Goal: Task Accomplishment & Management: Manage account settings

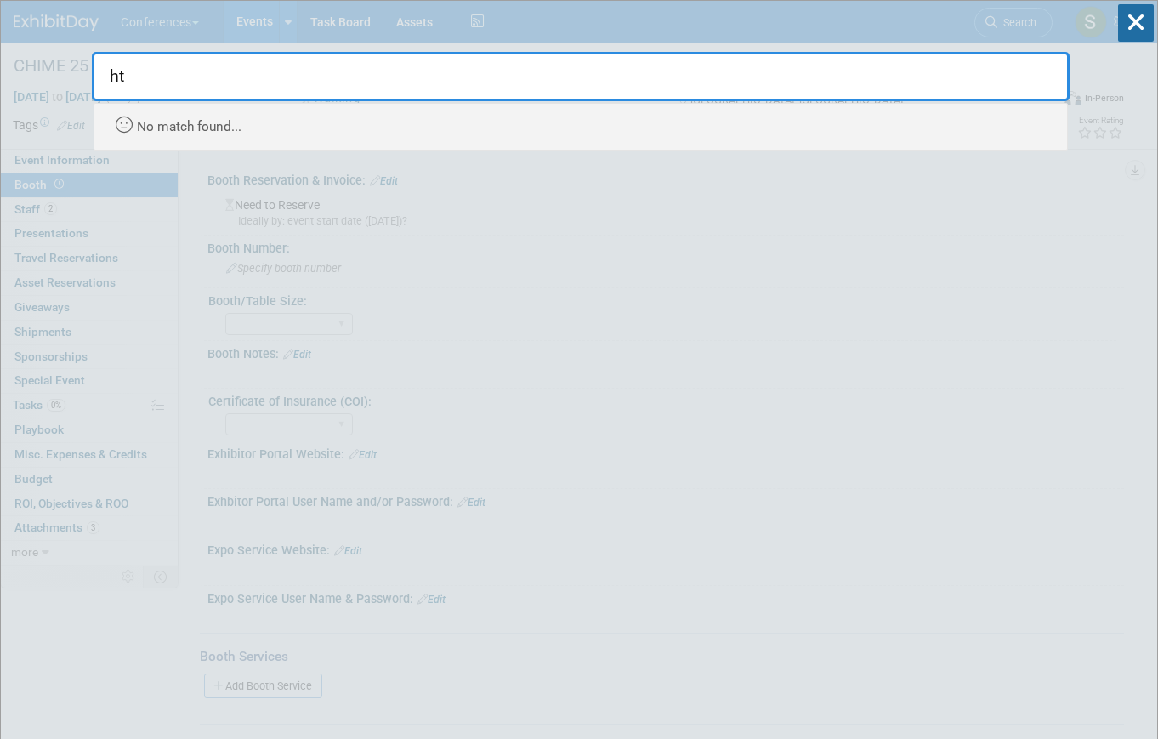
type input "h"
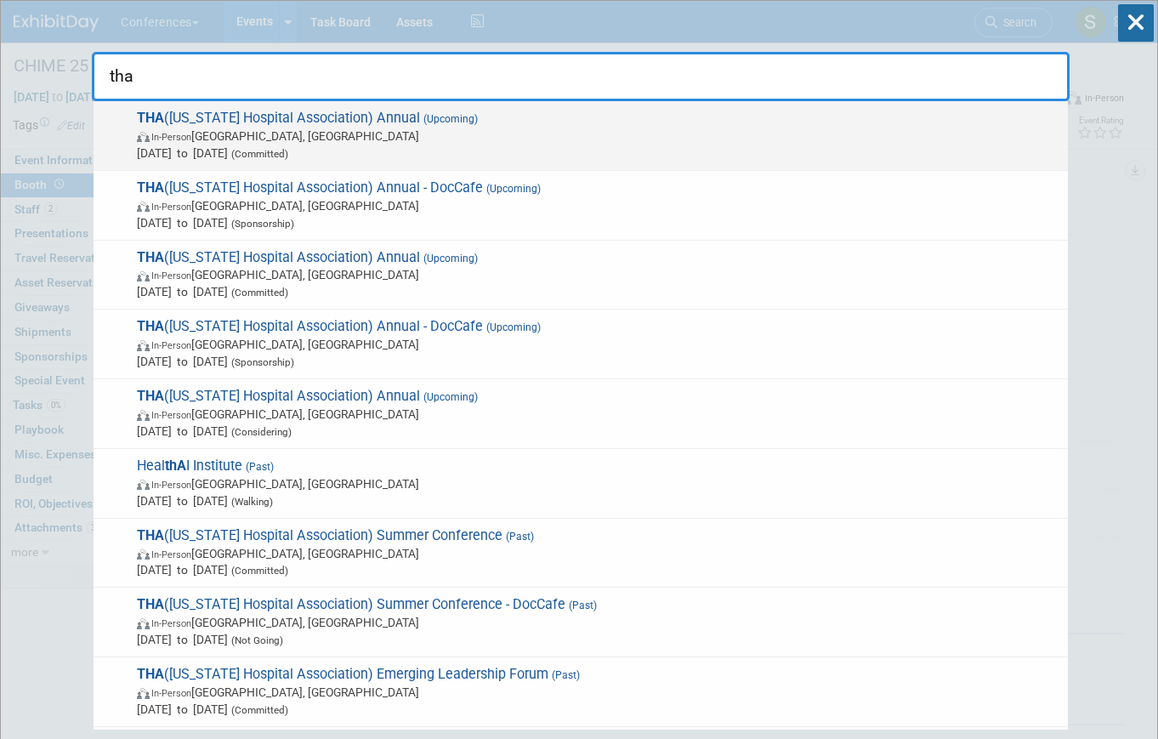
type input "tha"
click at [376, 145] on span "Sep 18, 2025 to Sep 19, 2025 (Committed)" at bounding box center [598, 153] width 923 height 17
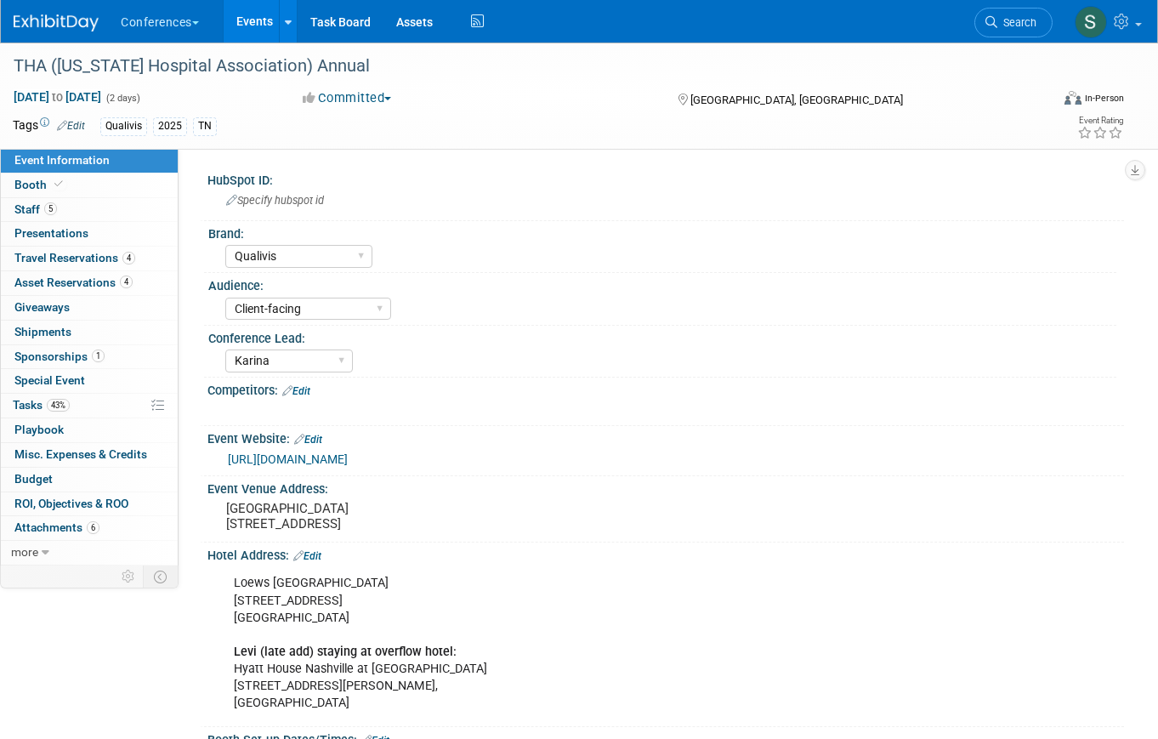
select select "Qualivis"
select select "Client-facing"
select select "Karina"
click at [139, 285] on link "4 Asset Reservations 4" at bounding box center [89, 283] width 177 height 24
select select "Qualivis"
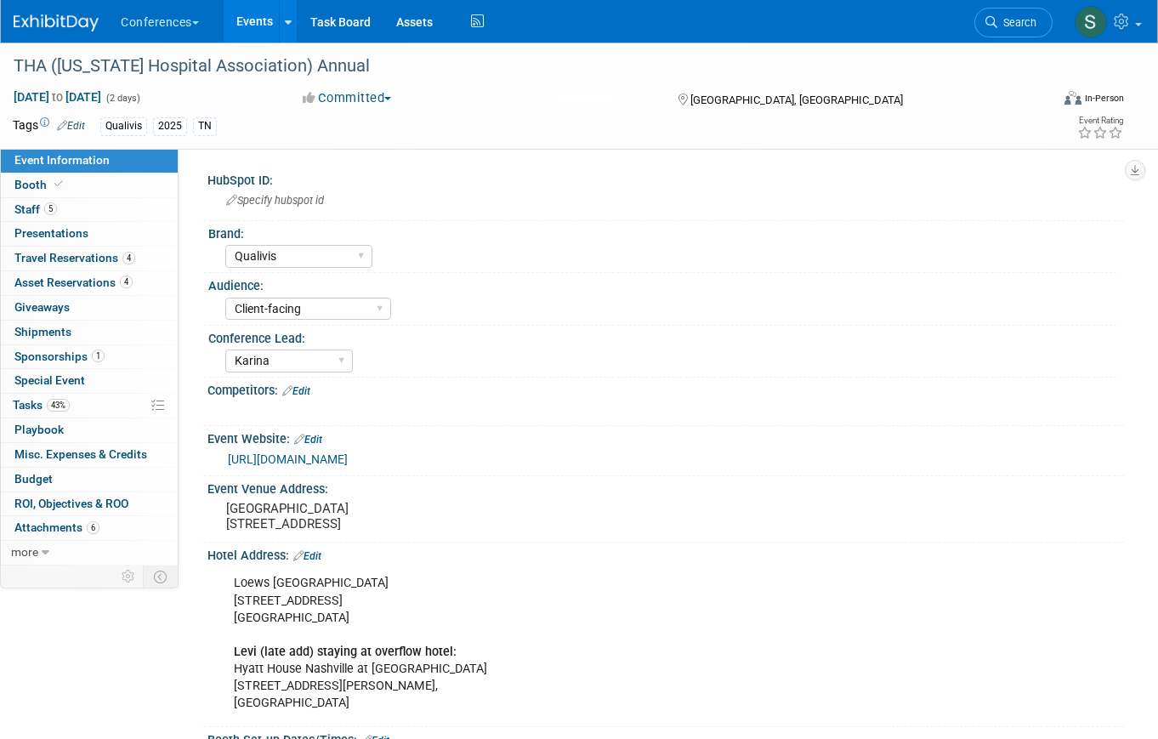
select select "Client-facing"
select select "Karina"
click at [105, 258] on span "Travel Reservations 4" at bounding box center [74, 258] width 121 height 14
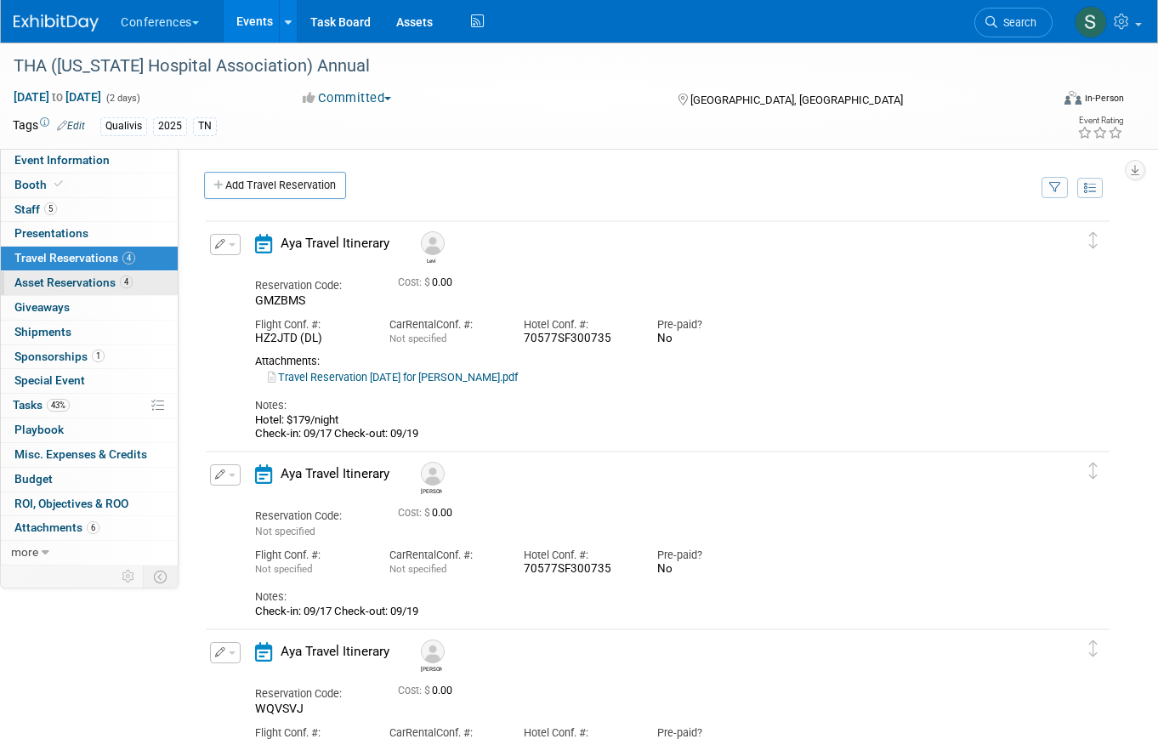
click at [106, 285] on span "Asset Reservations 4" at bounding box center [73, 283] width 118 height 14
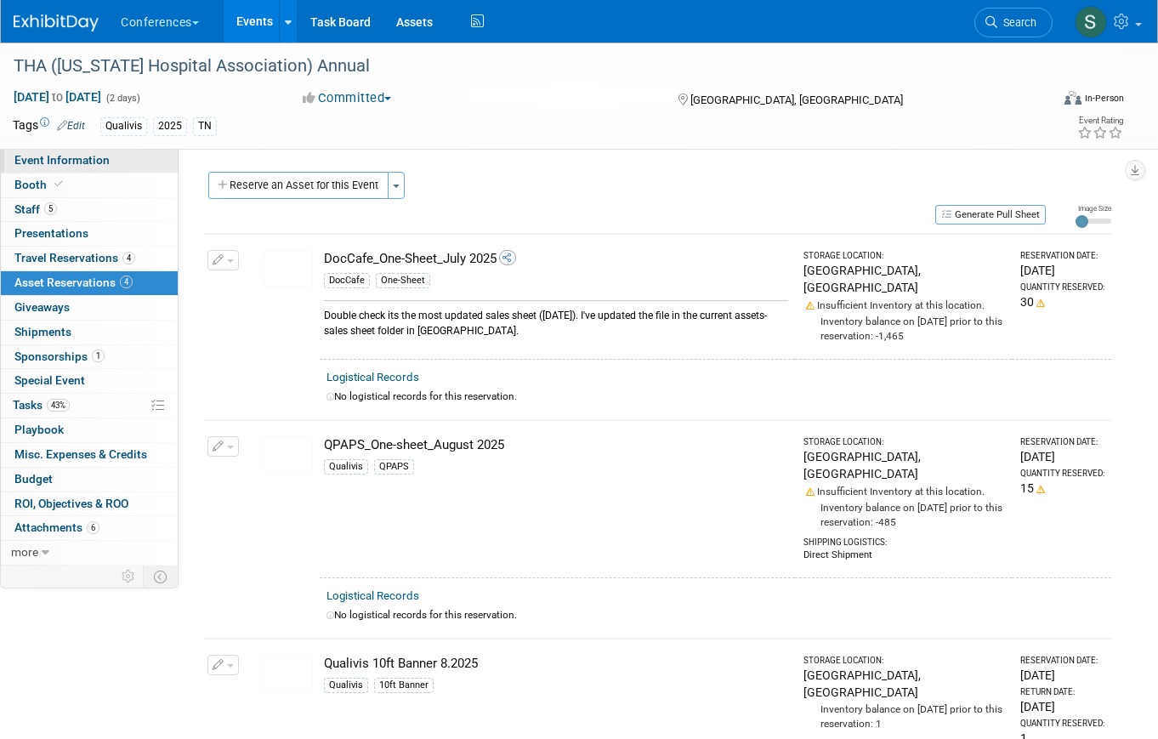
click at [96, 152] on link "Event Information" at bounding box center [89, 161] width 177 height 24
select select "Qualivis"
select select "Client-facing"
select select "Karina"
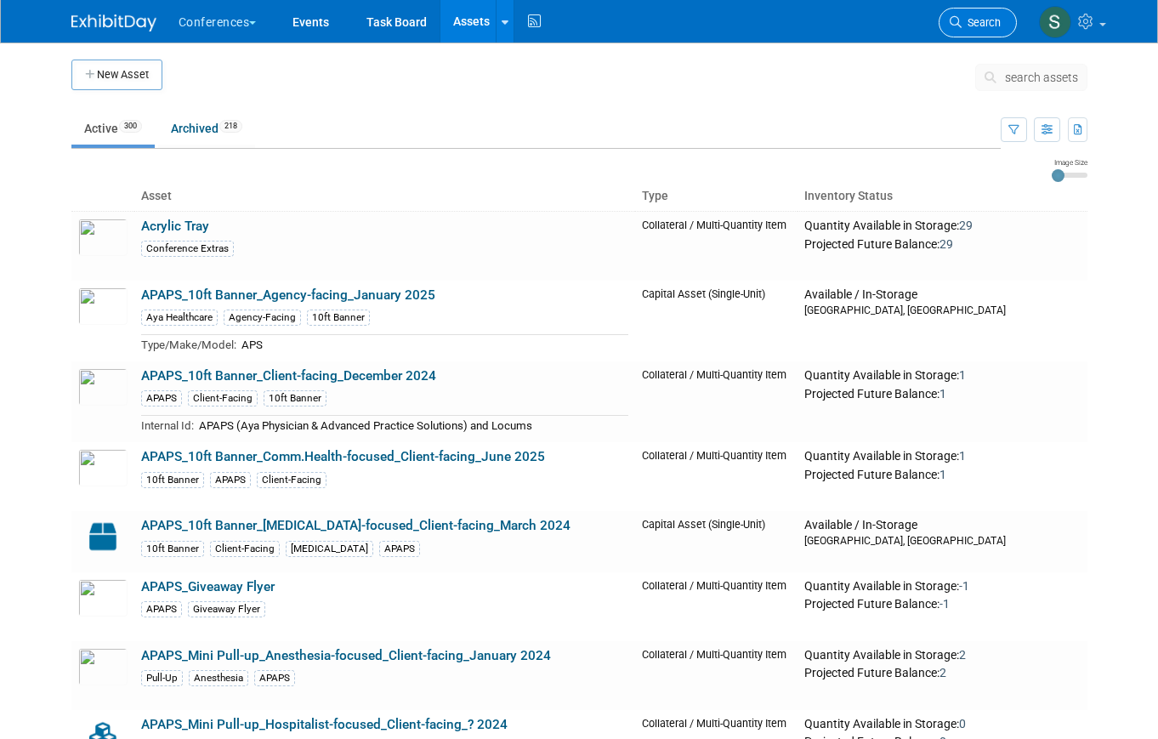
click at [977, 26] on span "Search" at bounding box center [981, 22] width 39 height 13
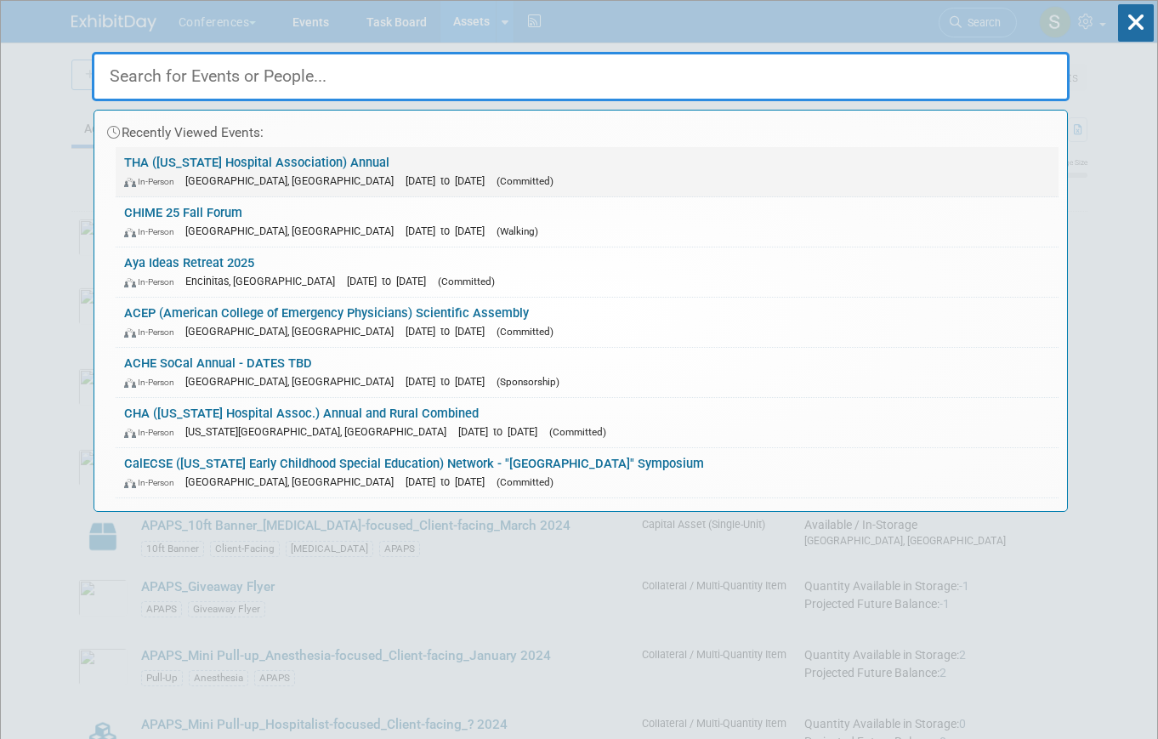
click at [406, 177] on span "[DATE] to [DATE]" at bounding box center [450, 180] width 88 height 13
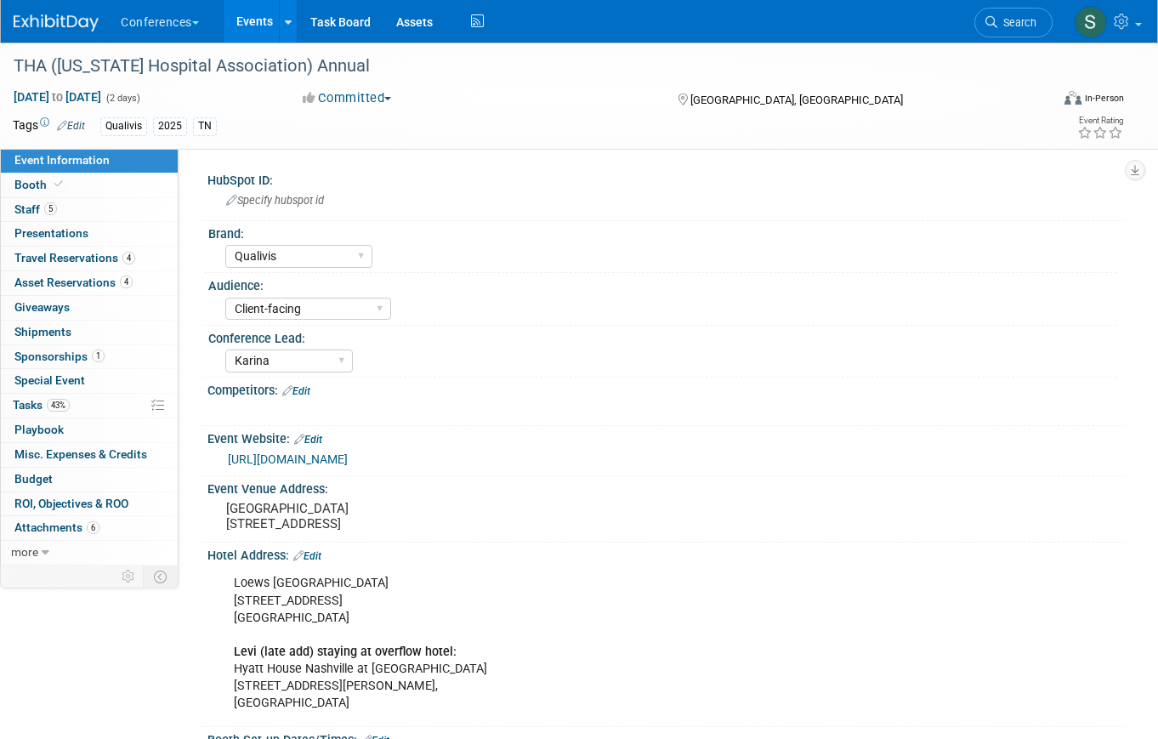
select select "Qualivis"
select select "Client-facing"
select select "Karina"
click at [148, 286] on link "4 Asset Reservations 4" at bounding box center [89, 283] width 177 height 24
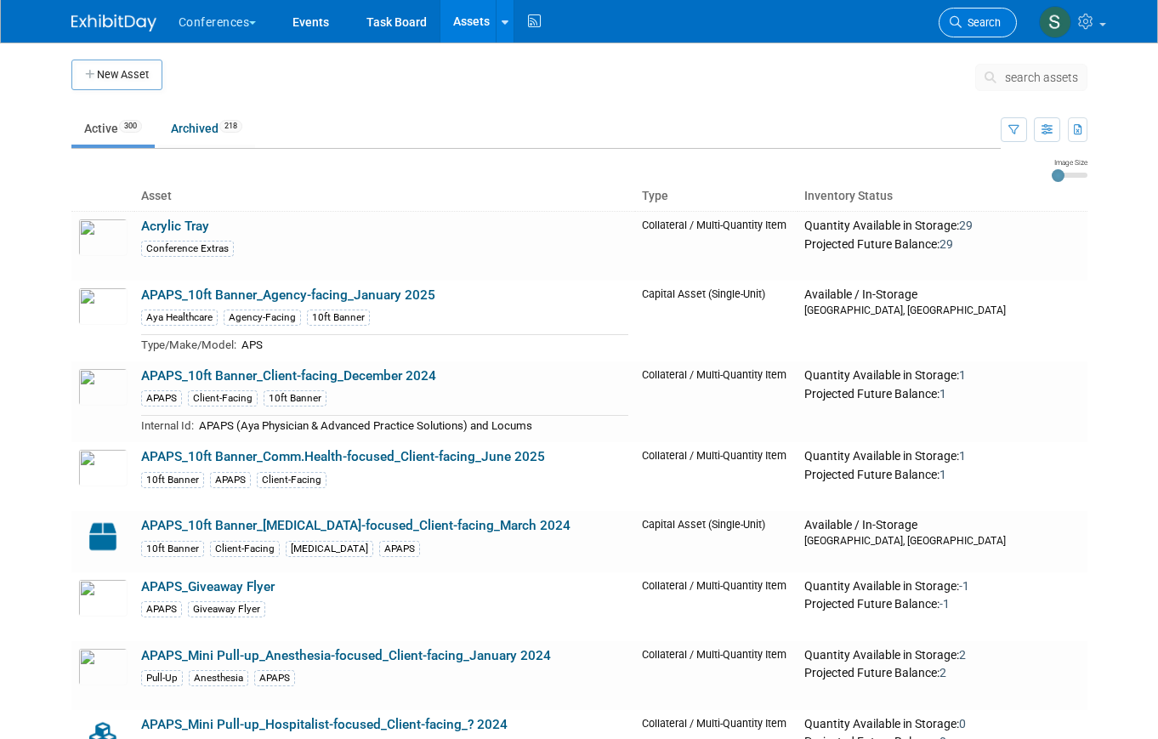
click at [1004, 29] on link "Search" at bounding box center [978, 23] width 78 height 30
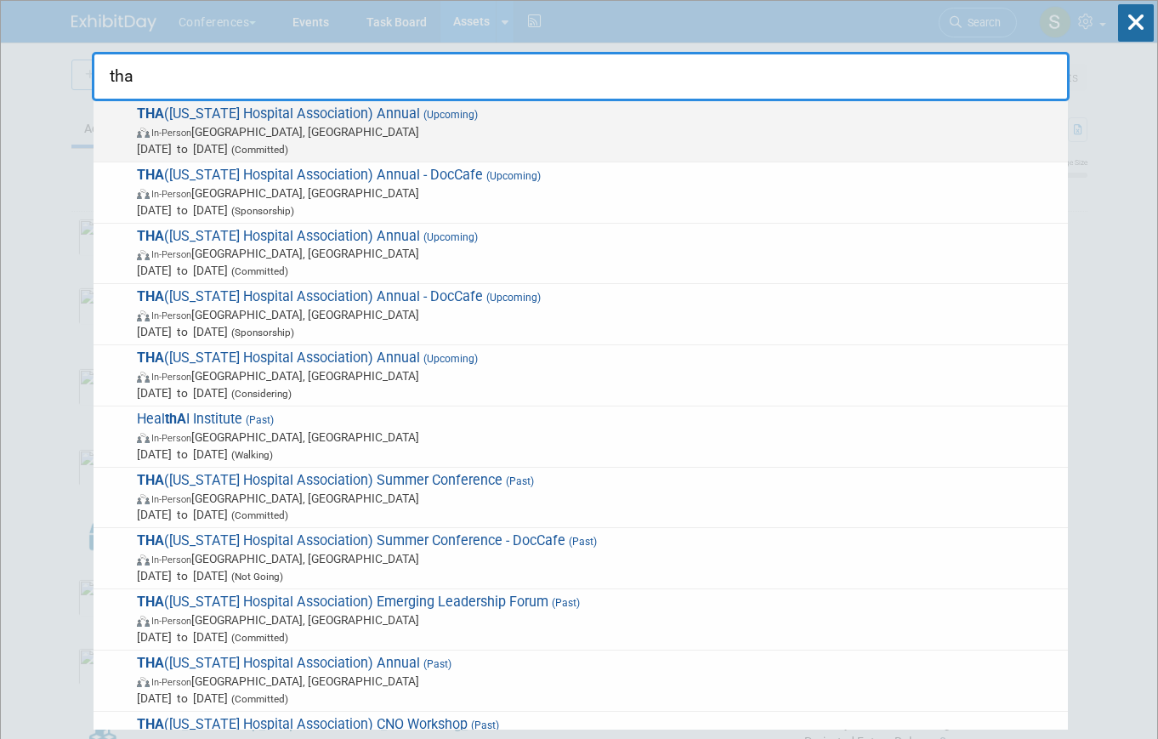
type input "tha"
click at [560, 134] on span "In-Person Nashville, TN" at bounding box center [598, 131] width 923 height 17
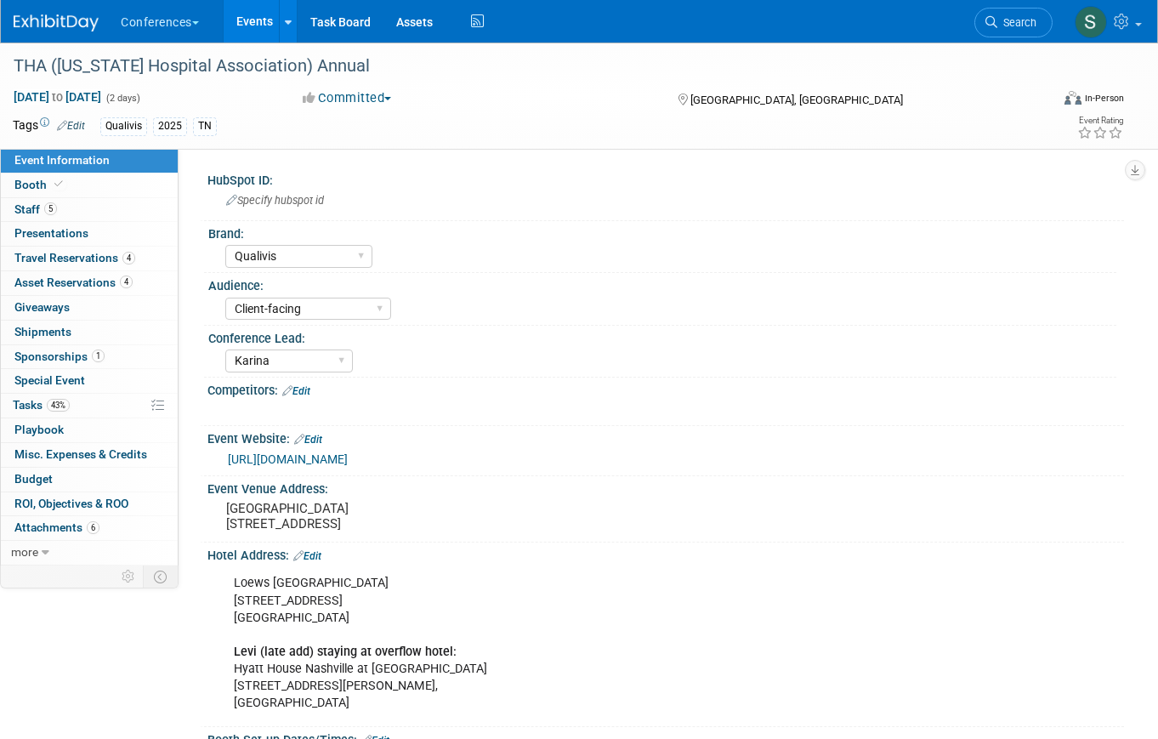
select select "Qualivis"
select select "Client-facing"
select select "Karina"
click at [1012, 18] on span "Search" at bounding box center [1016, 22] width 39 height 13
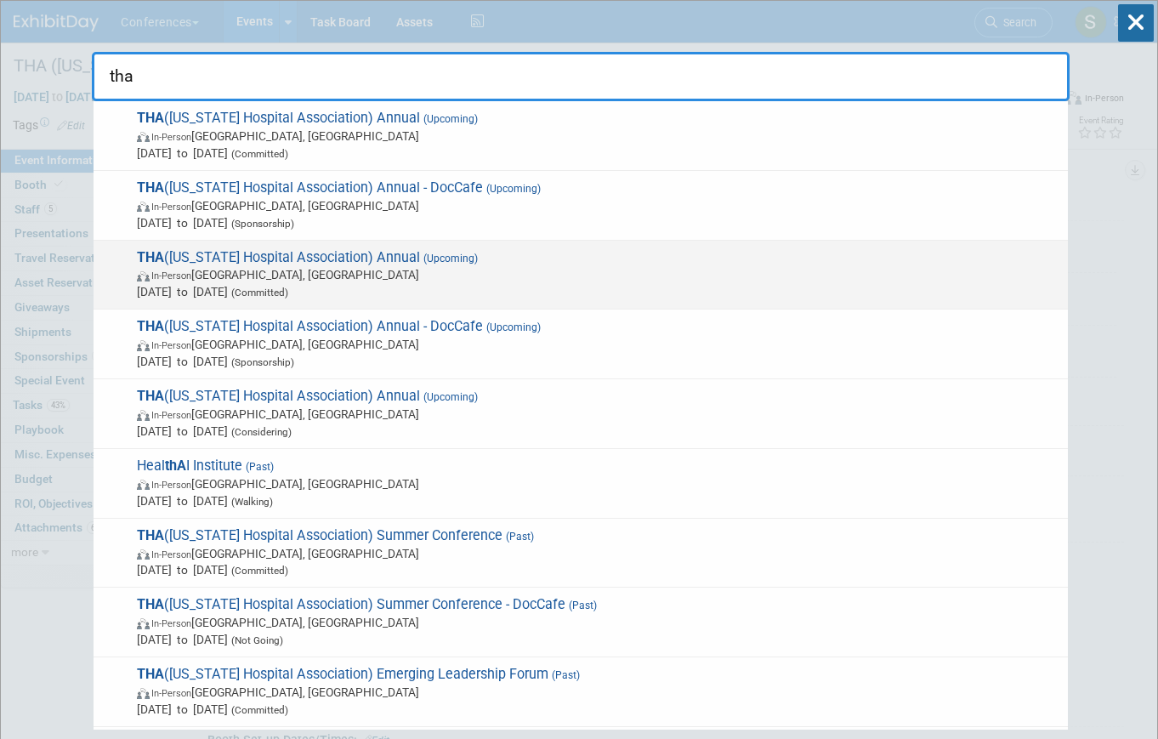
type input "tha"
click at [406, 275] on span "In-Person San Antonio, TX" at bounding box center [598, 274] width 923 height 17
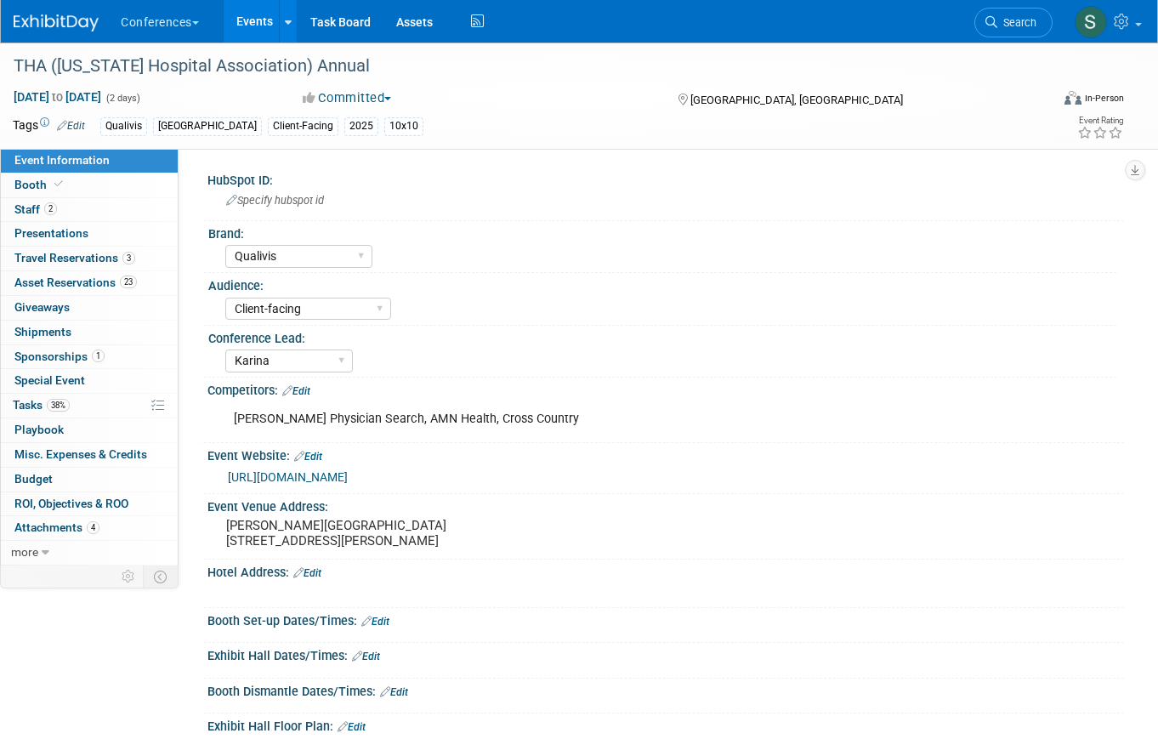
select select "Qualivis"
select select "Client-facing"
select select "Karina"
click at [139, 281] on link "23 Asset Reservations 23" at bounding box center [89, 283] width 177 height 24
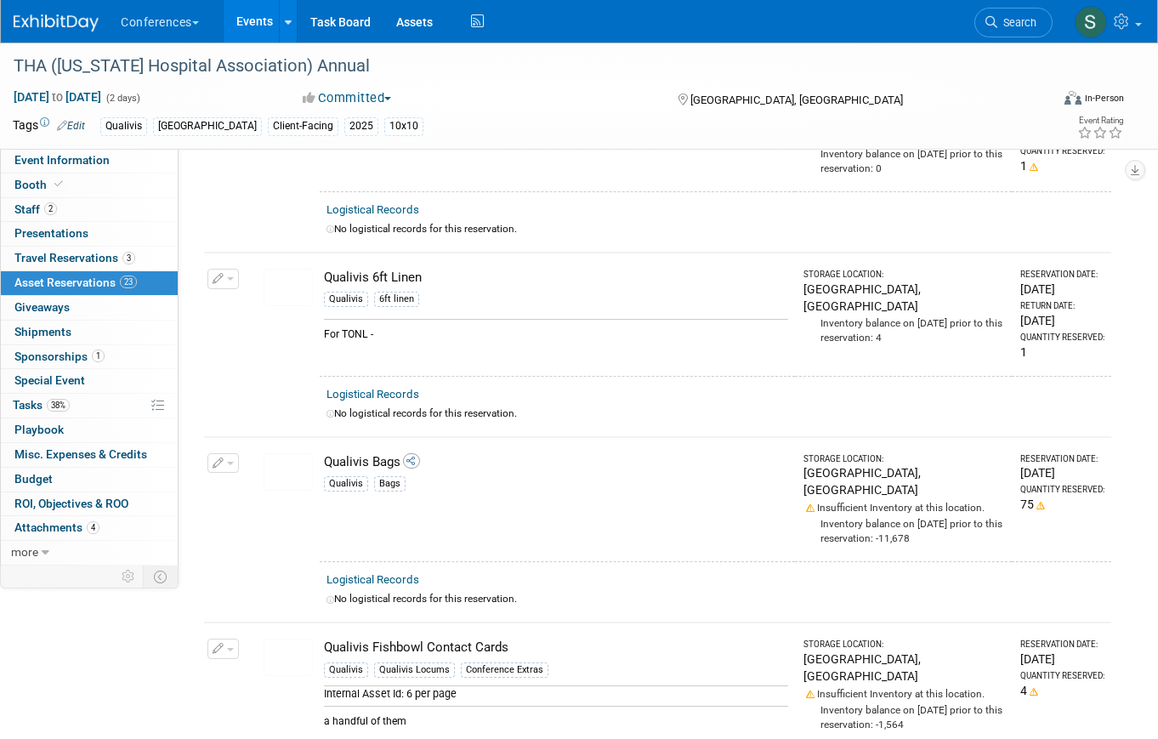
scroll to position [2511, 0]
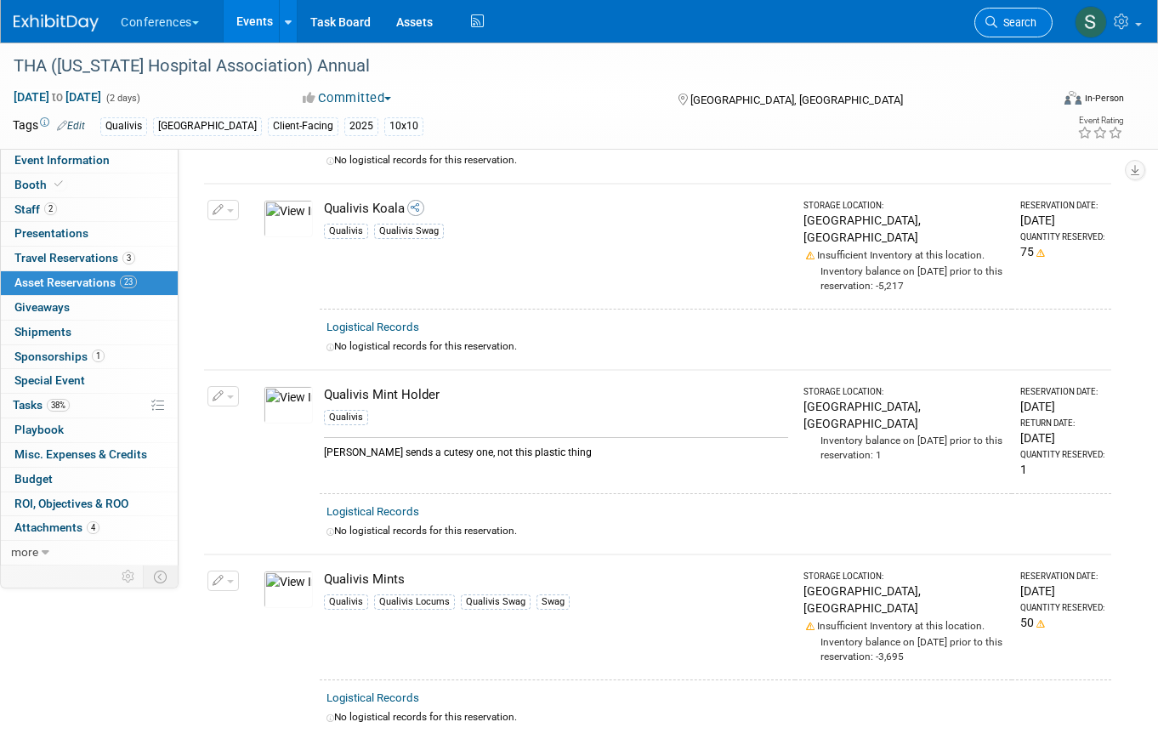
click at [1014, 20] on span "Search" at bounding box center [1016, 22] width 39 height 13
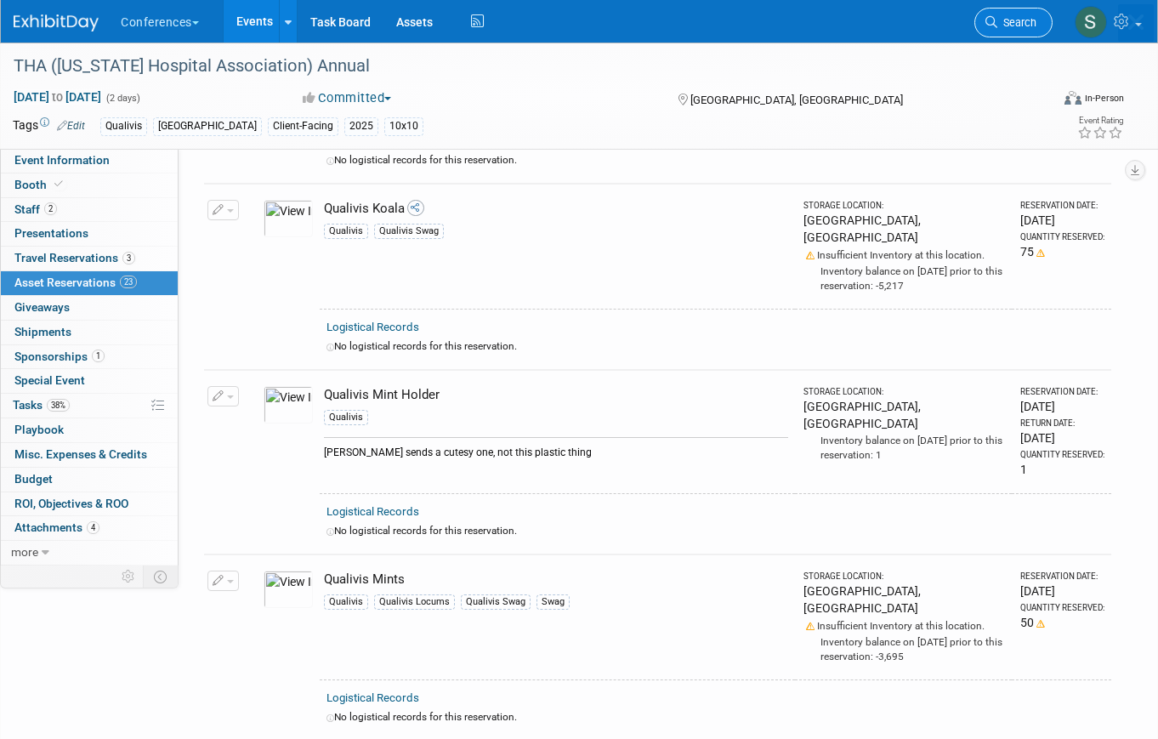
scroll to position [0, 0]
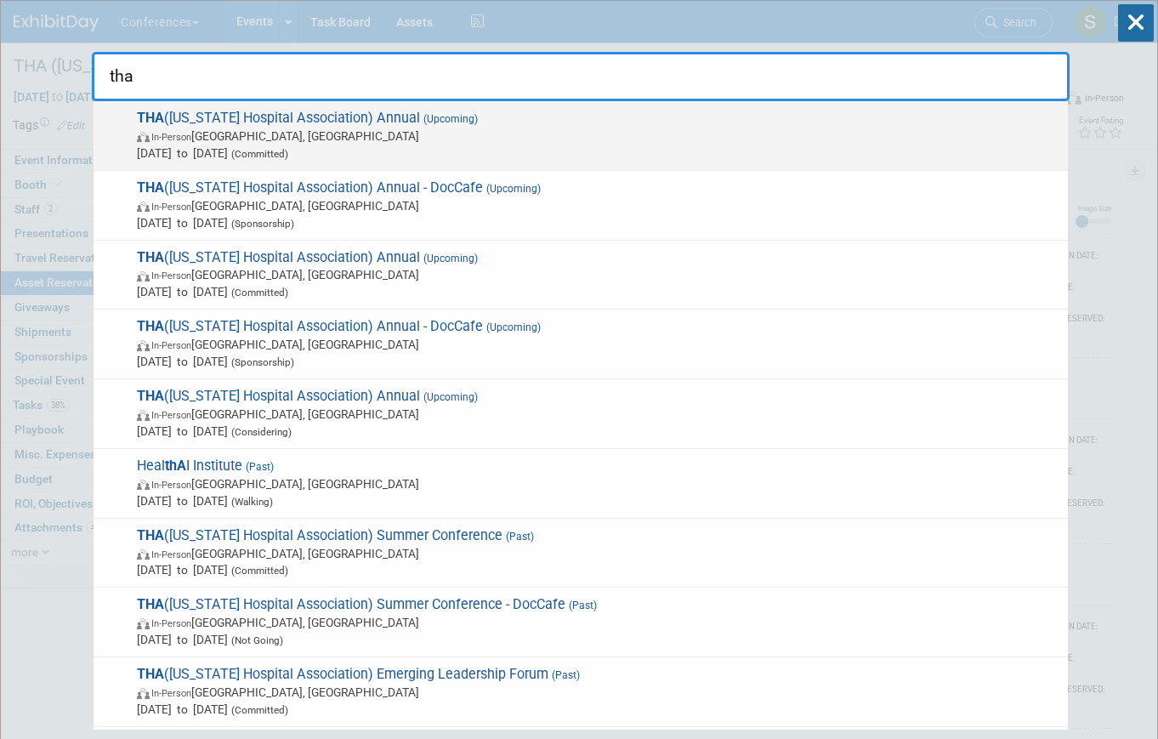
type input "tha"
click at [401, 129] on span "In-Person Nashville, TN" at bounding box center [598, 136] width 923 height 17
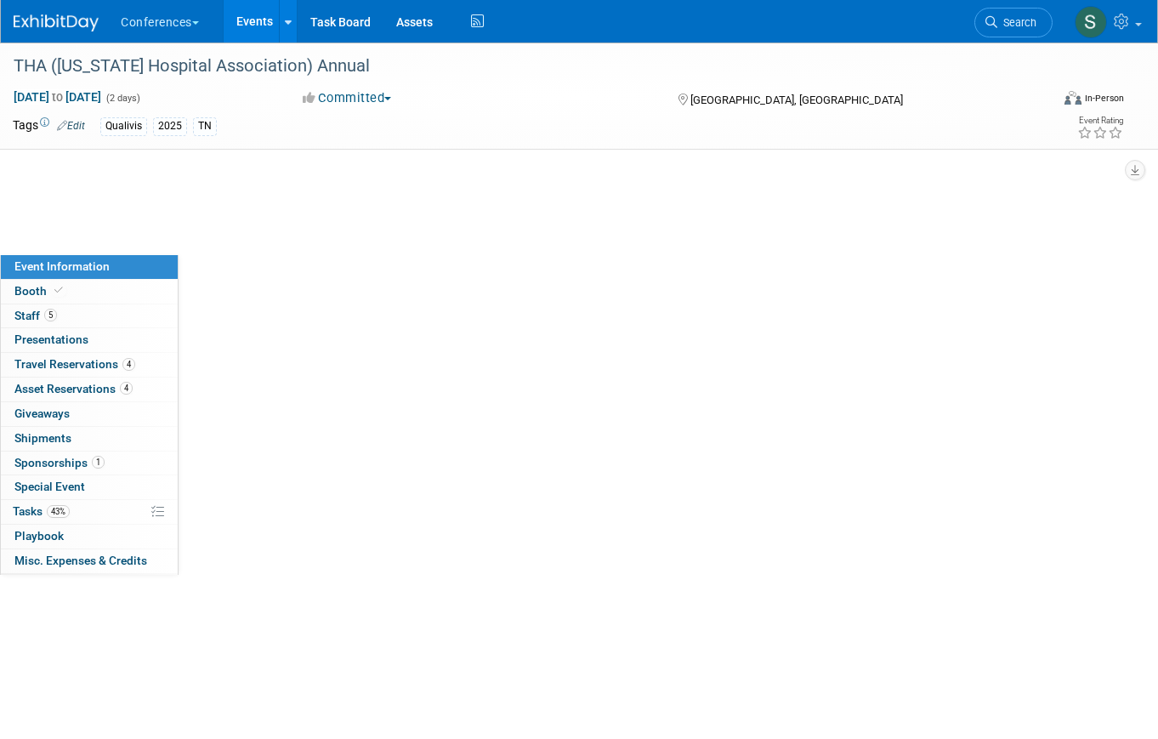
select select "Qualivis"
select select "Client-facing"
select select "Karina"
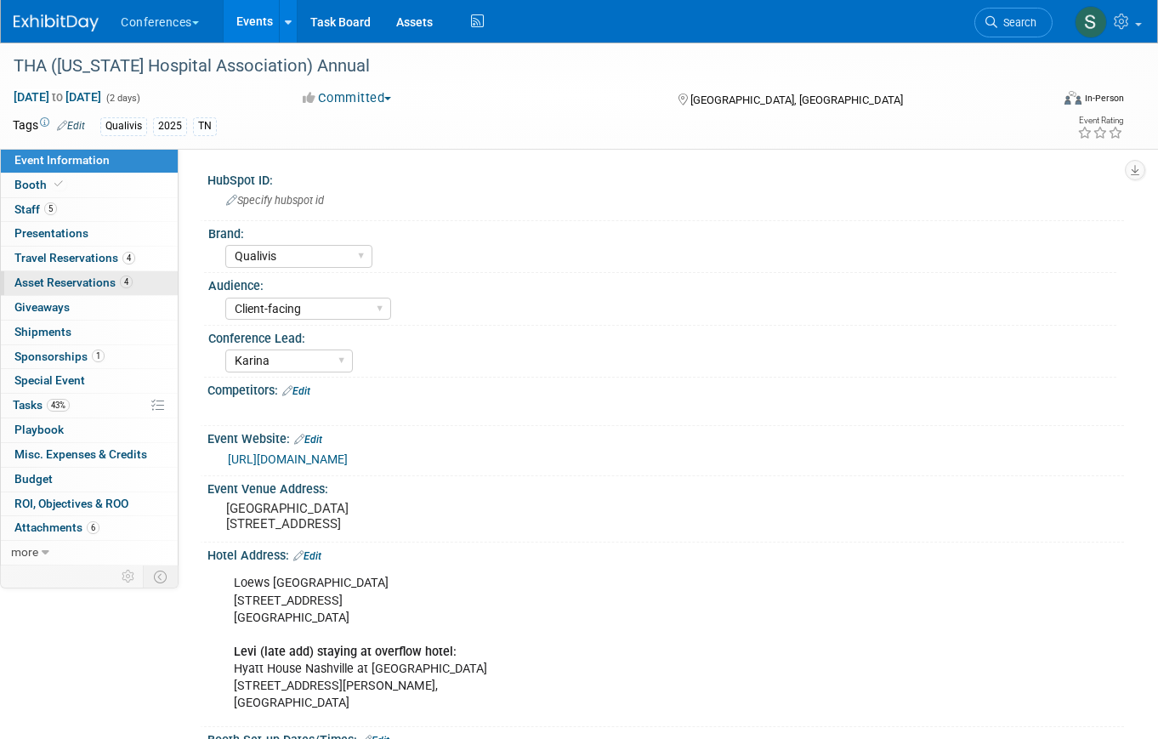
click at [118, 281] on span "Asset Reservations 4" at bounding box center [73, 283] width 118 height 14
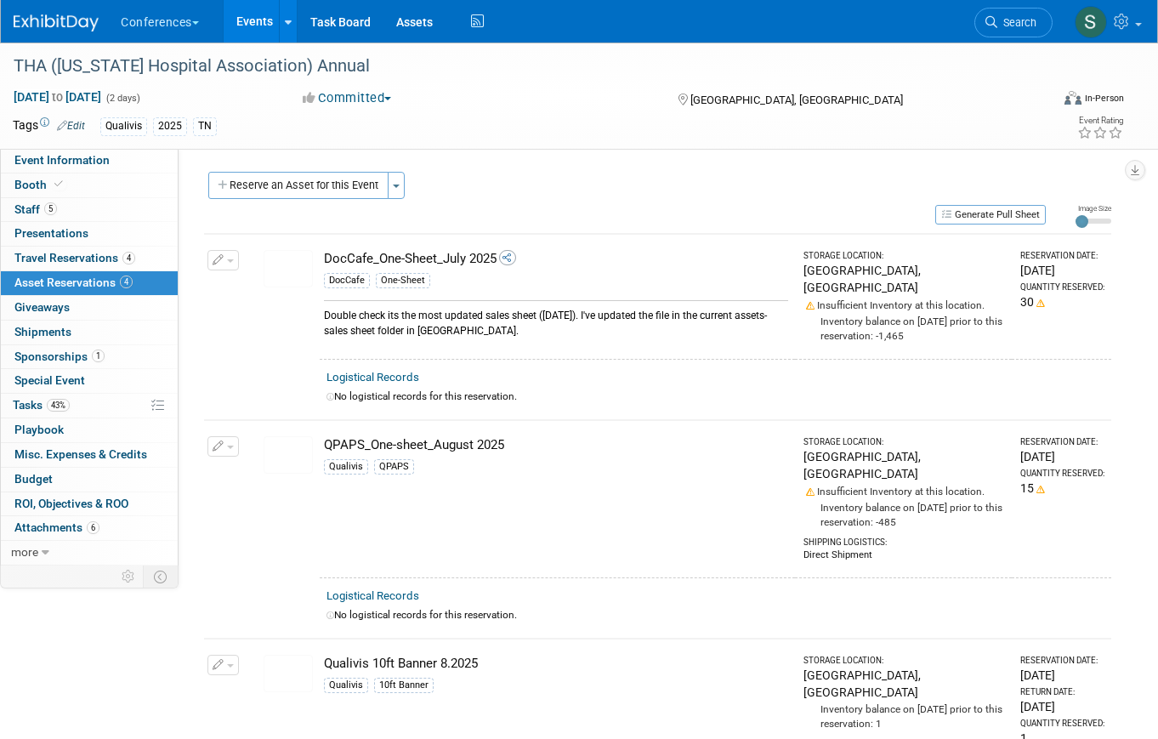
scroll to position [410, 0]
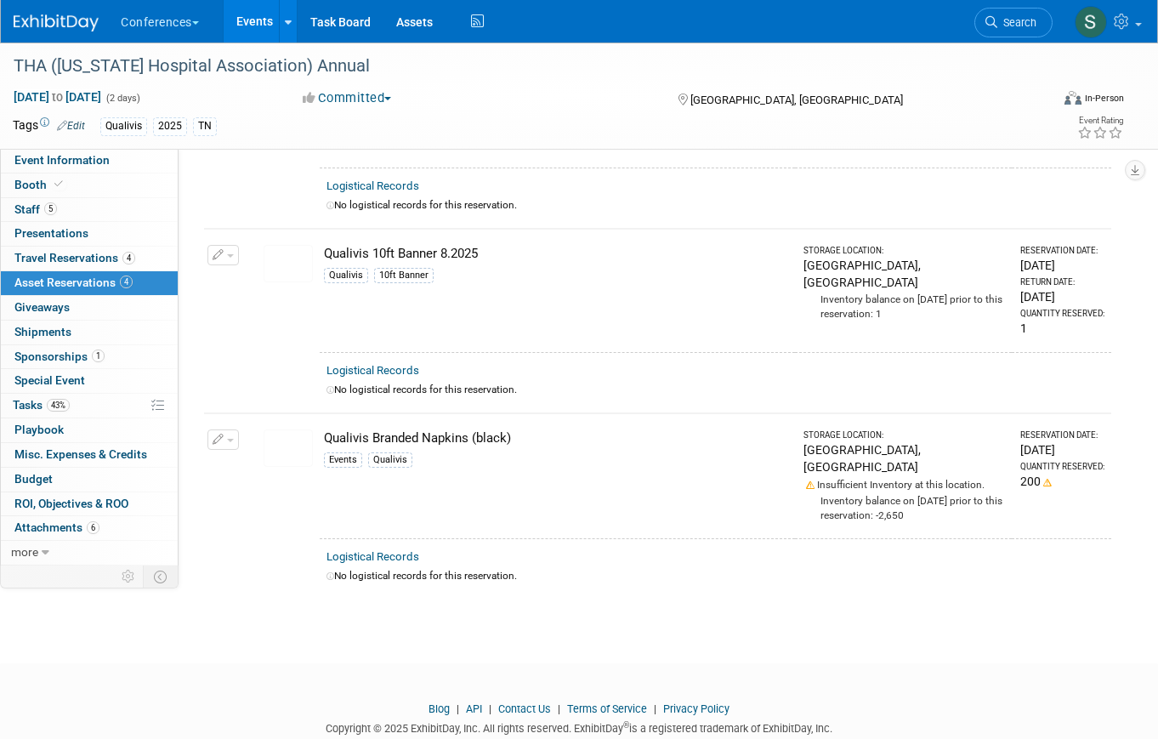
click at [213, 245] on button "button" at bounding box center [222, 255] width 31 height 20
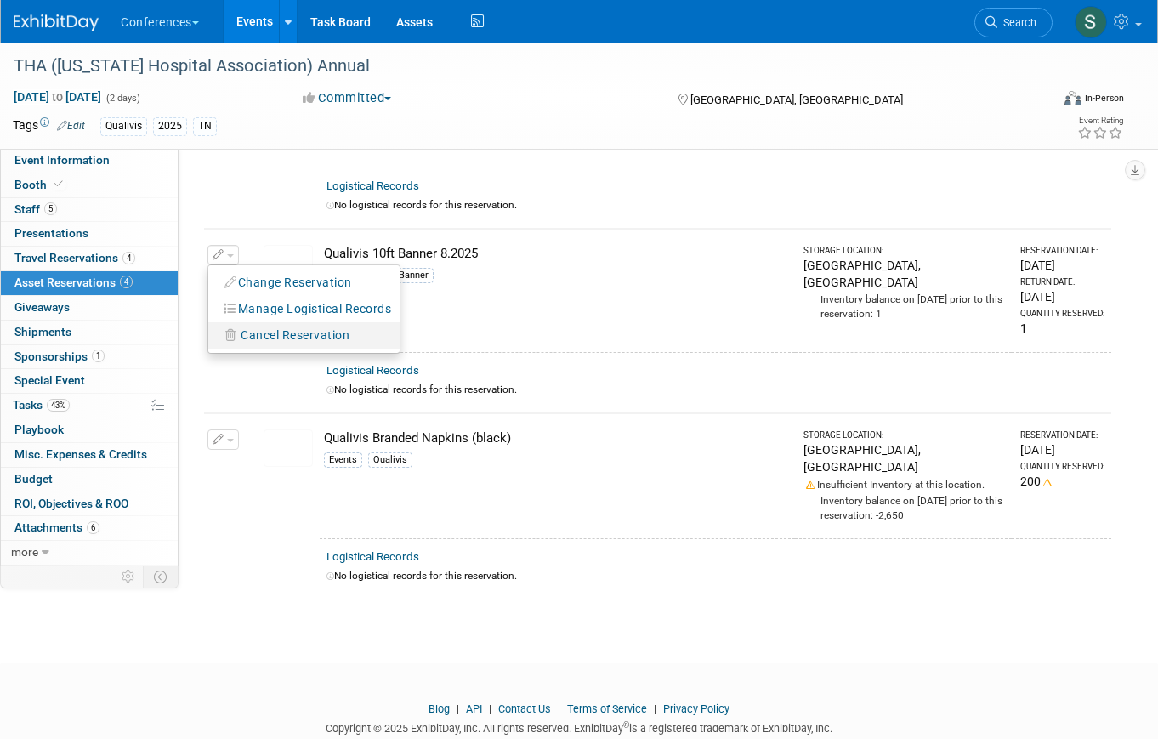
click at [294, 328] on span "Cancel Reservation" at bounding box center [295, 335] width 109 height 14
click at [424, 336] on link "Yes" at bounding box center [419, 349] width 49 height 27
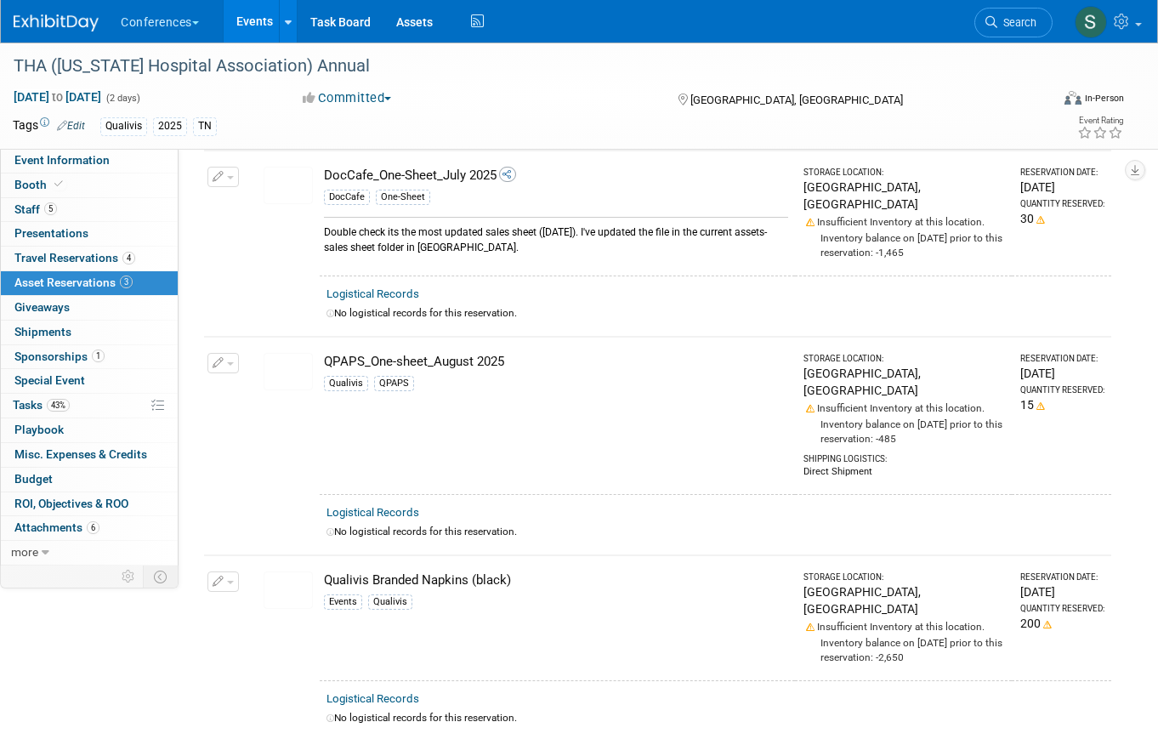
scroll to position [0, 0]
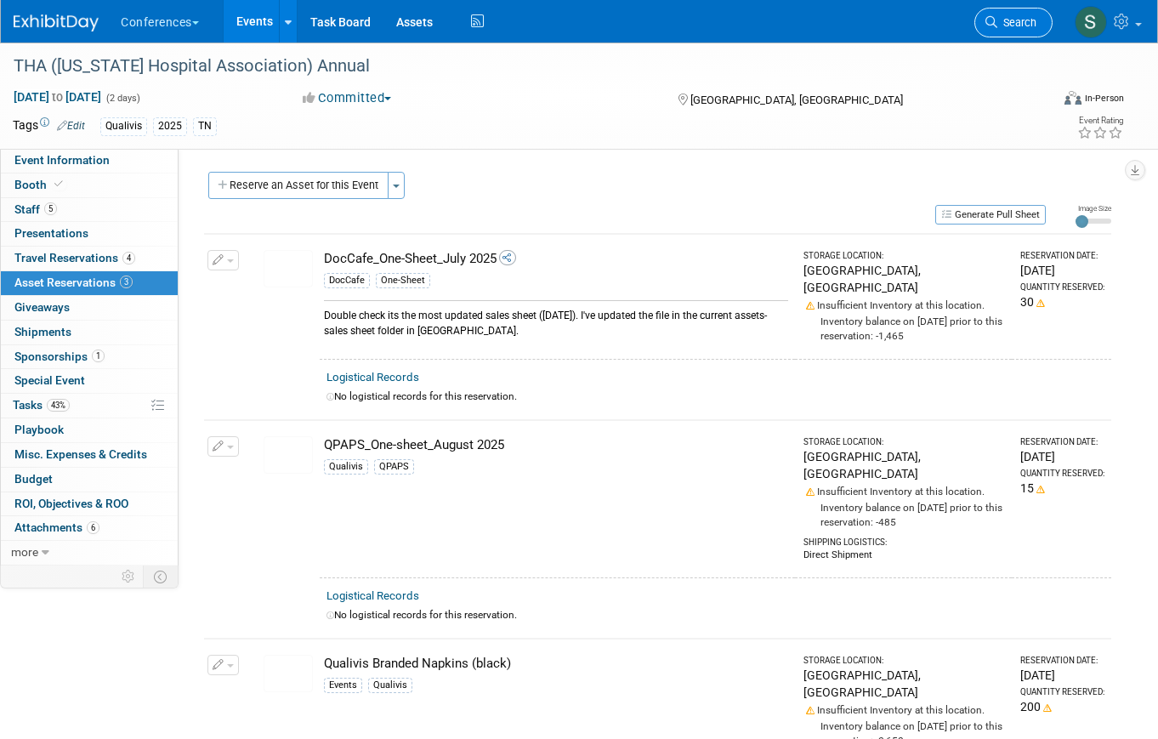
click at [1024, 27] on span "Search" at bounding box center [1016, 22] width 39 height 13
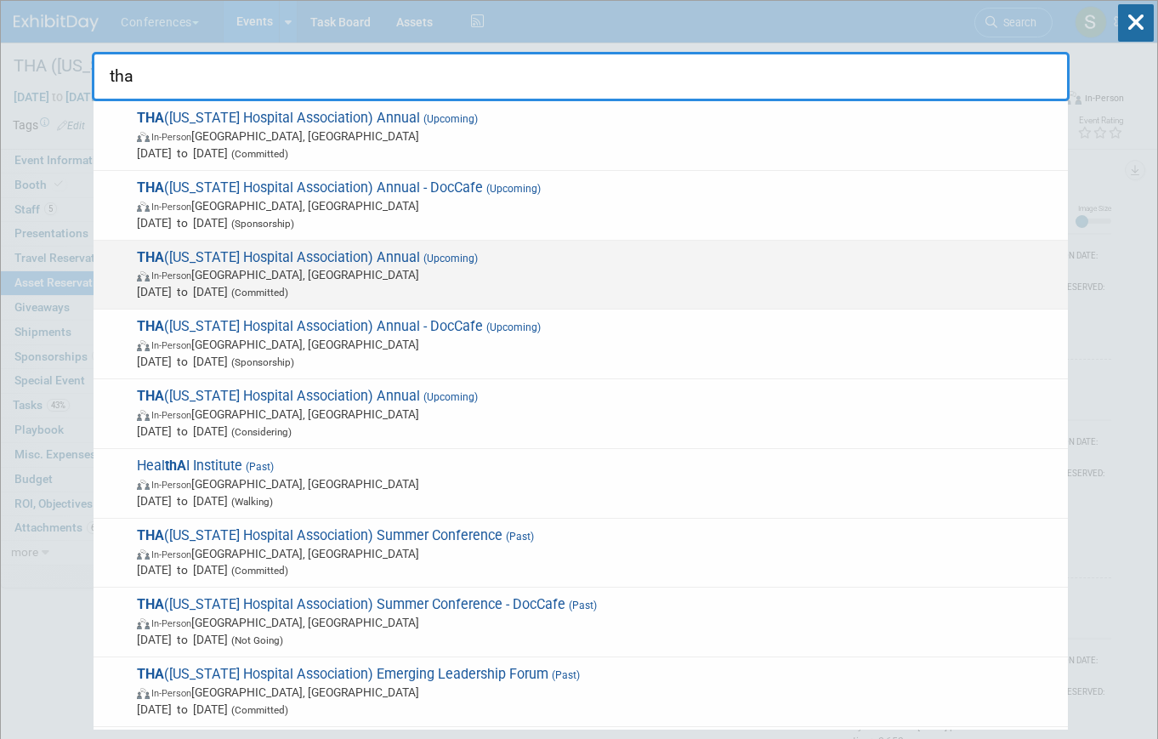
type input "tha"
click at [487, 275] on span "In-Person San Antonio, TX" at bounding box center [598, 274] width 923 height 17
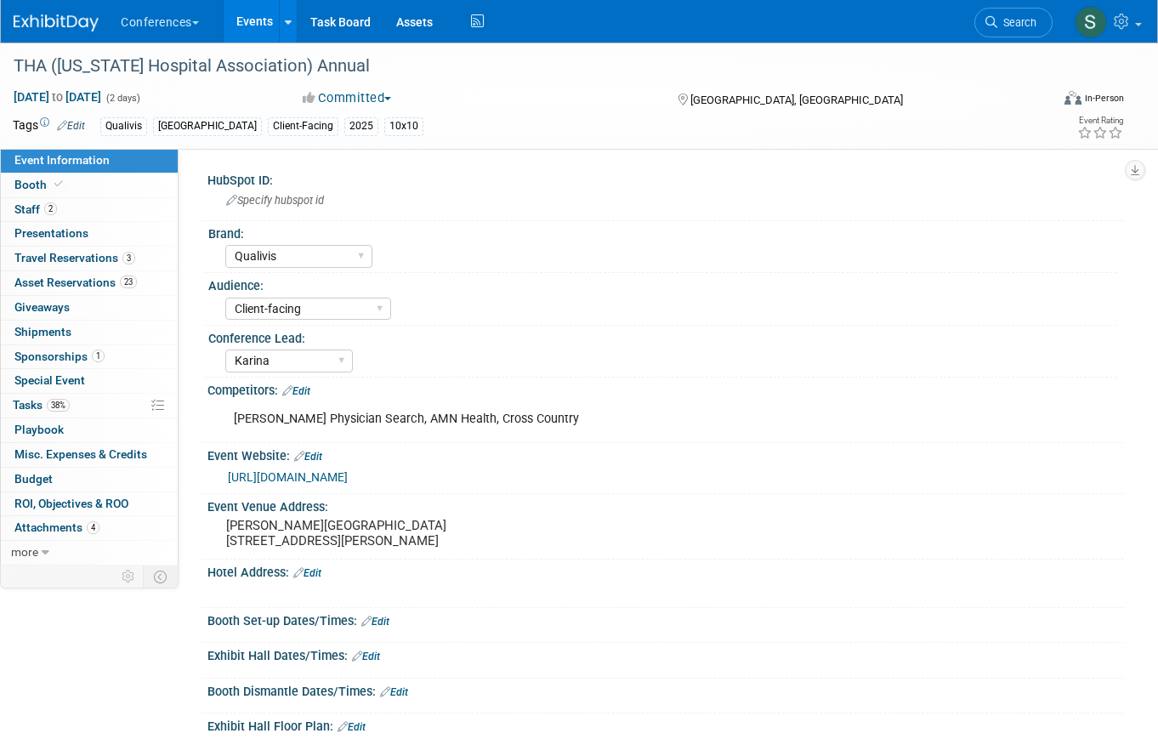
select select "Qualivis"
select select "Client-facing"
select select "Karina"
click at [83, 279] on span "Asset Reservations 23" at bounding box center [75, 283] width 122 height 14
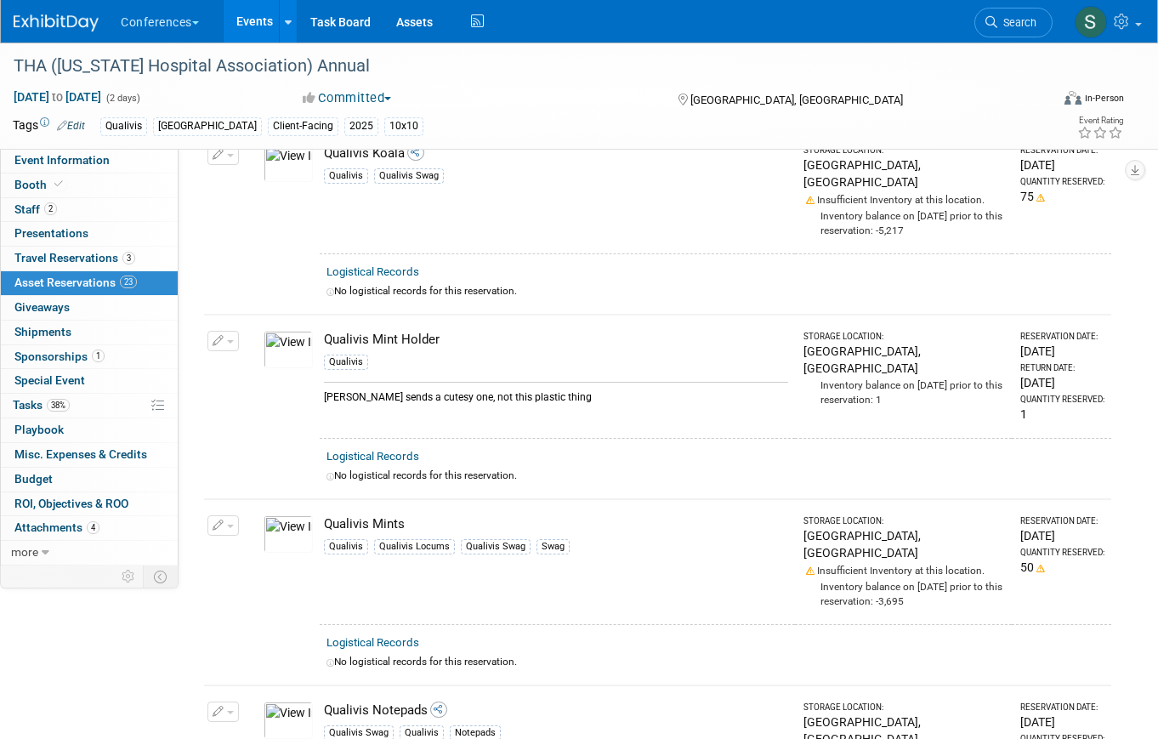
scroll to position [2566, 0]
click at [996, 26] on icon at bounding box center [992, 22] width 12 height 12
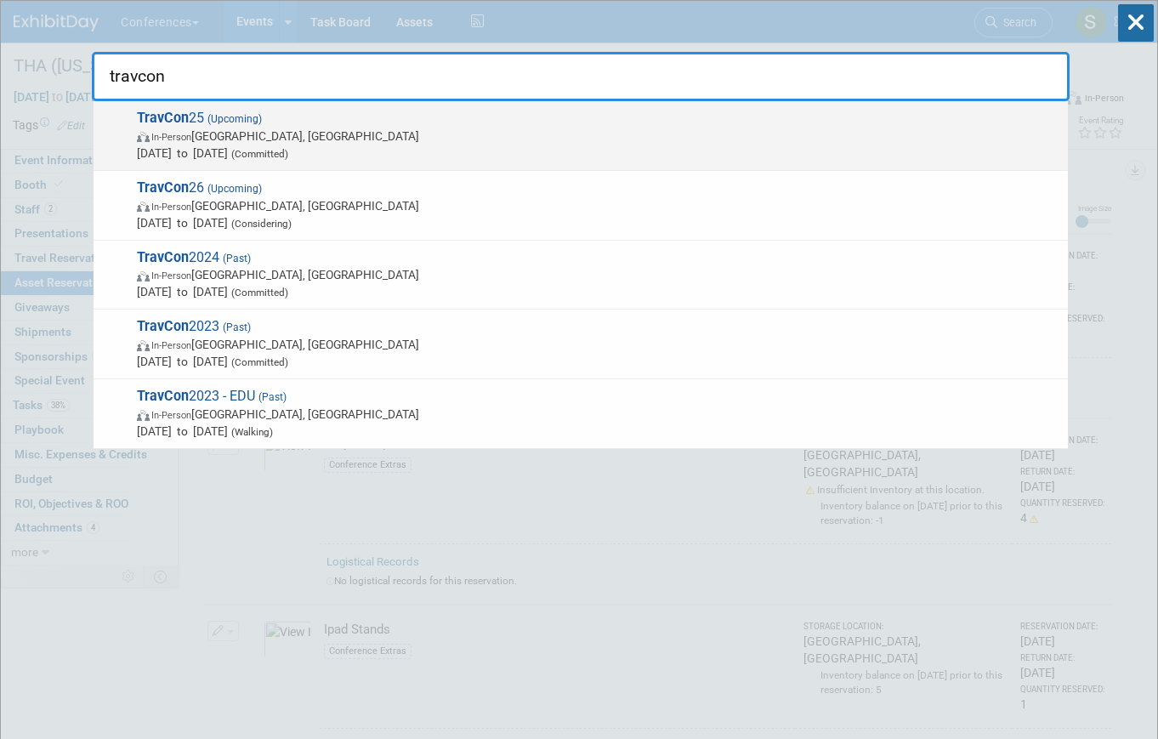
type input "travcon"
click at [763, 156] on span "Sep 21, 2025 to Sep 24, 2025 (Committed)" at bounding box center [598, 153] width 923 height 17
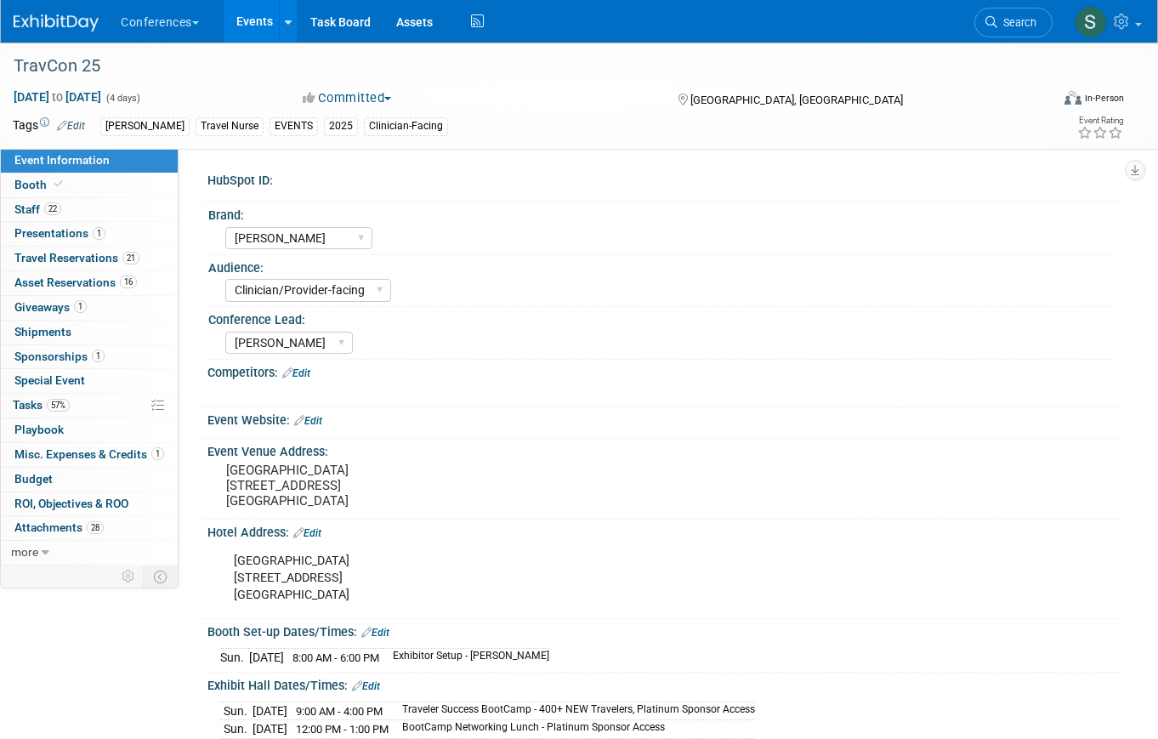
select select "[PERSON_NAME]"
select select "Clinician/Provider-facing"
select select "[PERSON_NAME]"
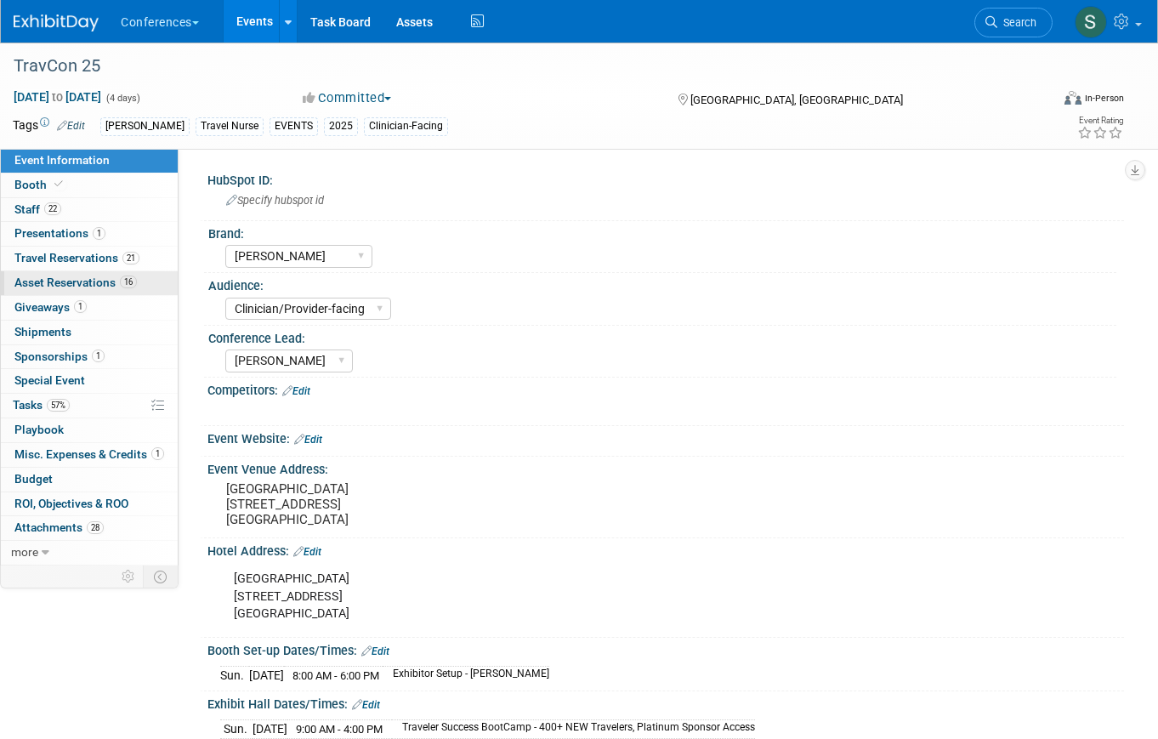
click at [114, 276] on span "Asset Reservations 16" at bounding box center [75, 283] width 122 height 14
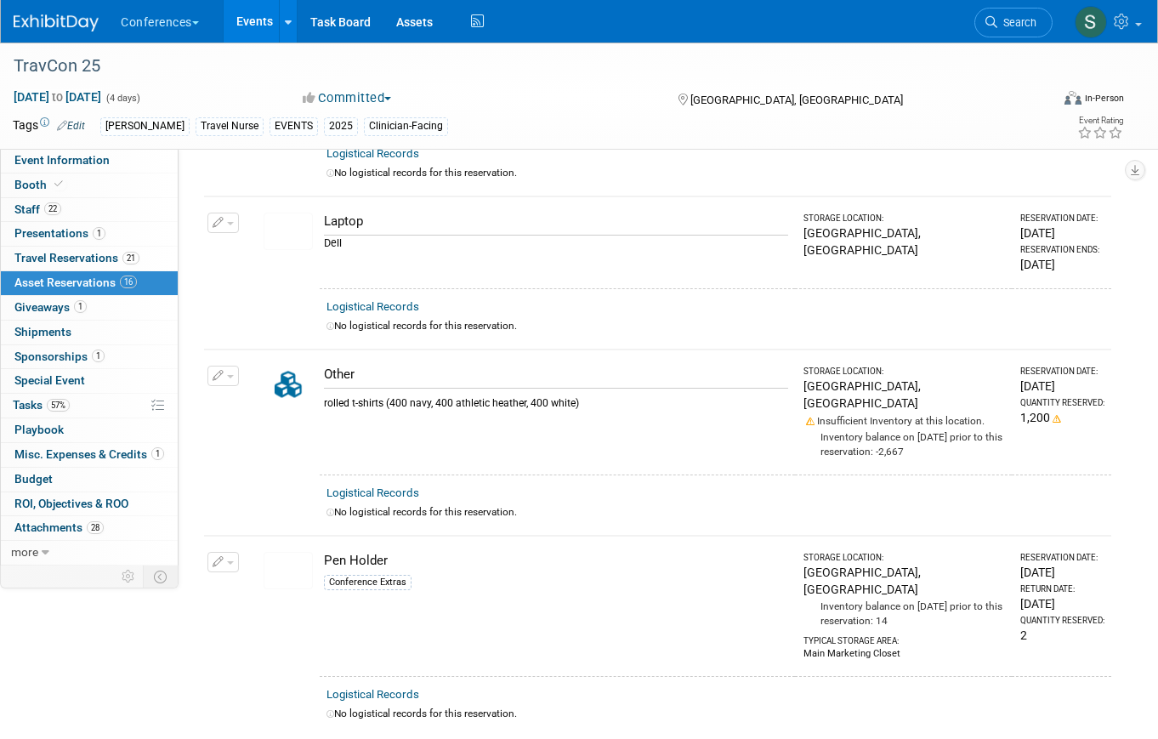
scroll to position [2521, 0]
